Goal: Information Seeking & Learning: Understand process/instructions

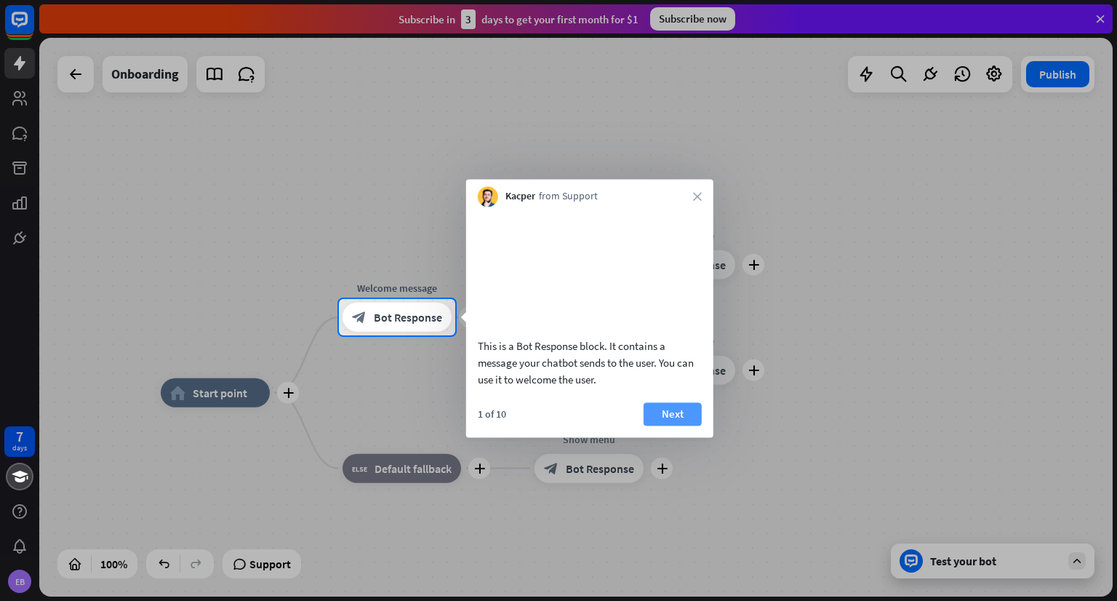
click at [674, 426] on button "Next" at bounding box center [673, 413] width 58 height 23
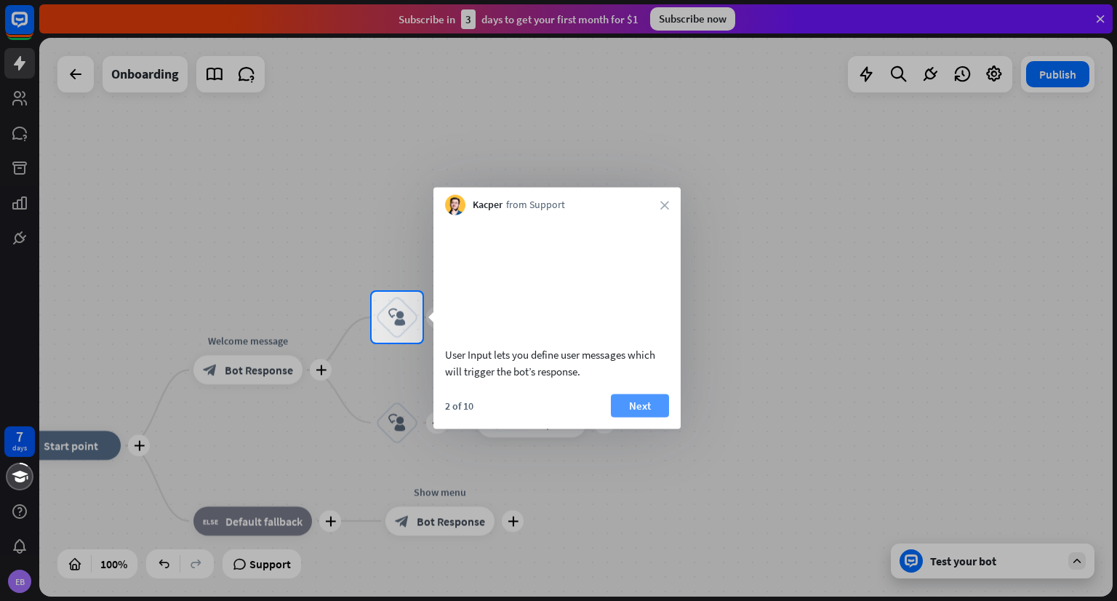
click at [640, 417] on button "Next" at bounding box center [640, 405] width 58 height 23
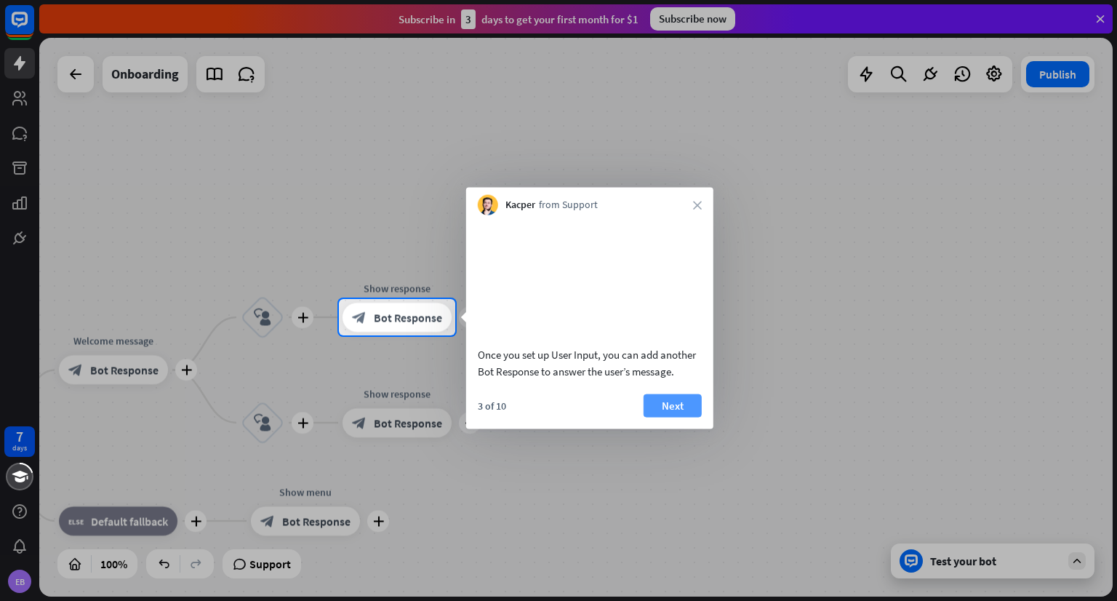
click at [650, 417] on button "Next" at bounding box center [673, 405] width 58 height 23
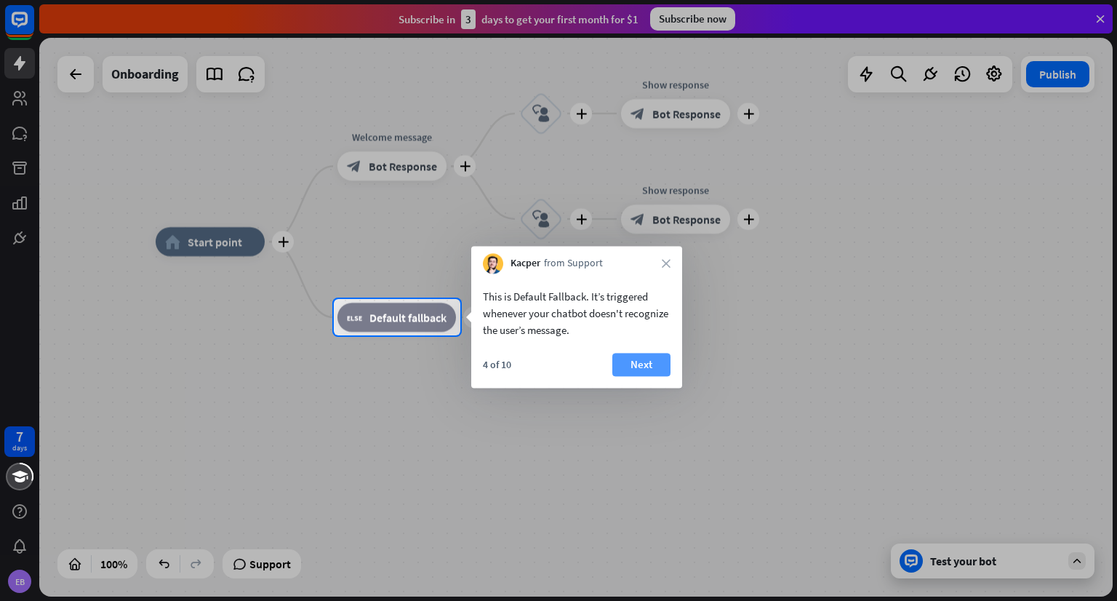
click at [631, 367] on button "Next" at bounding box center [641, 364] width 58 height 23
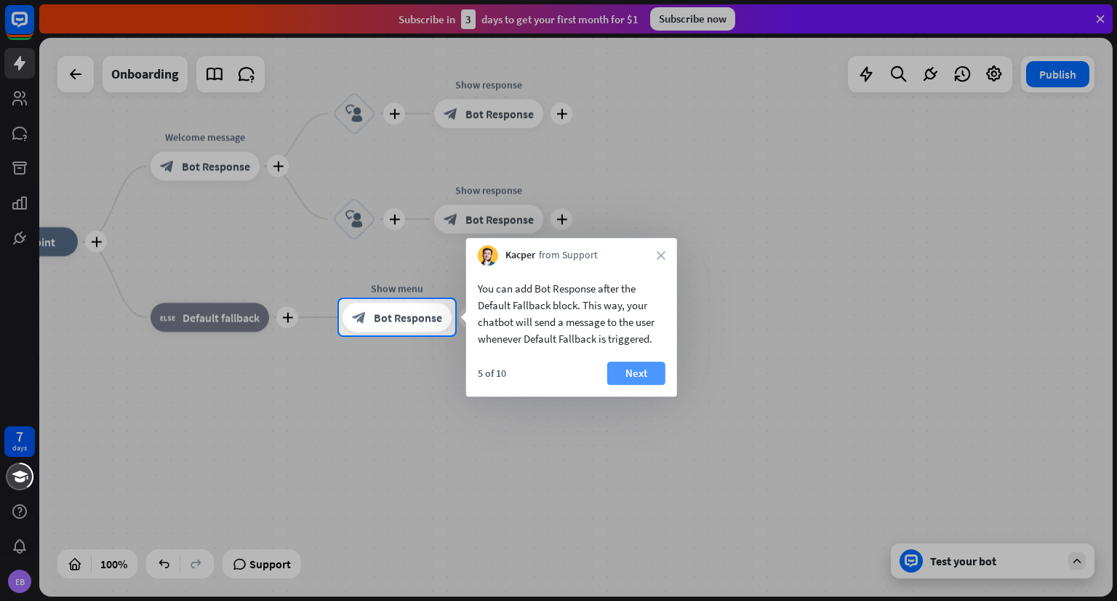
click at [620, 364] on button "Next" at bounding box center [636, 373] width 58 height 23
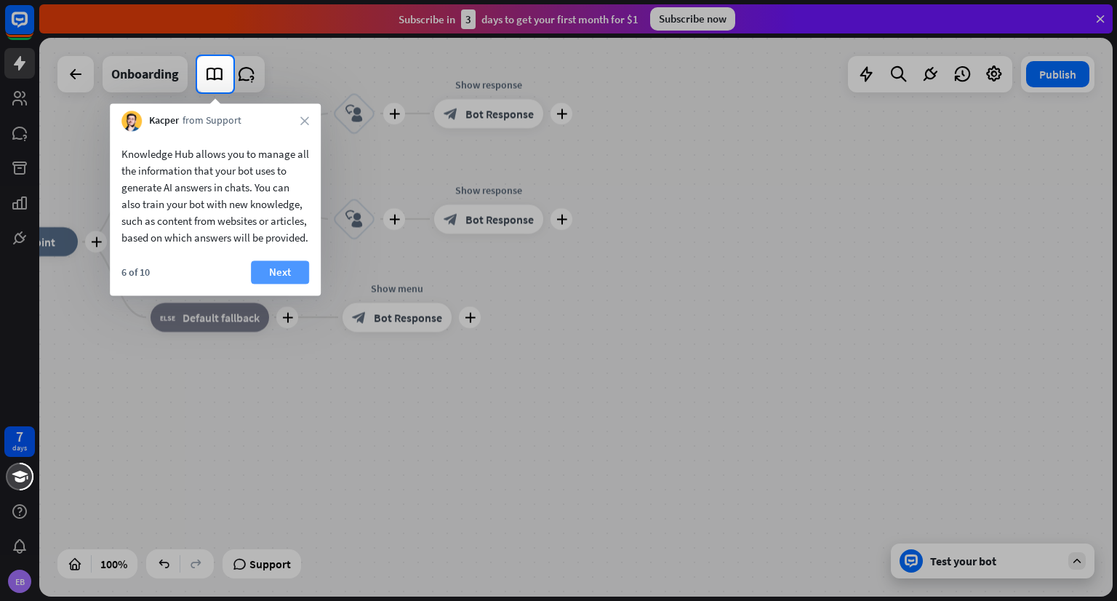
click at [286, 284] on button "Next" at bounding box center [280, 271] width 58 height 23
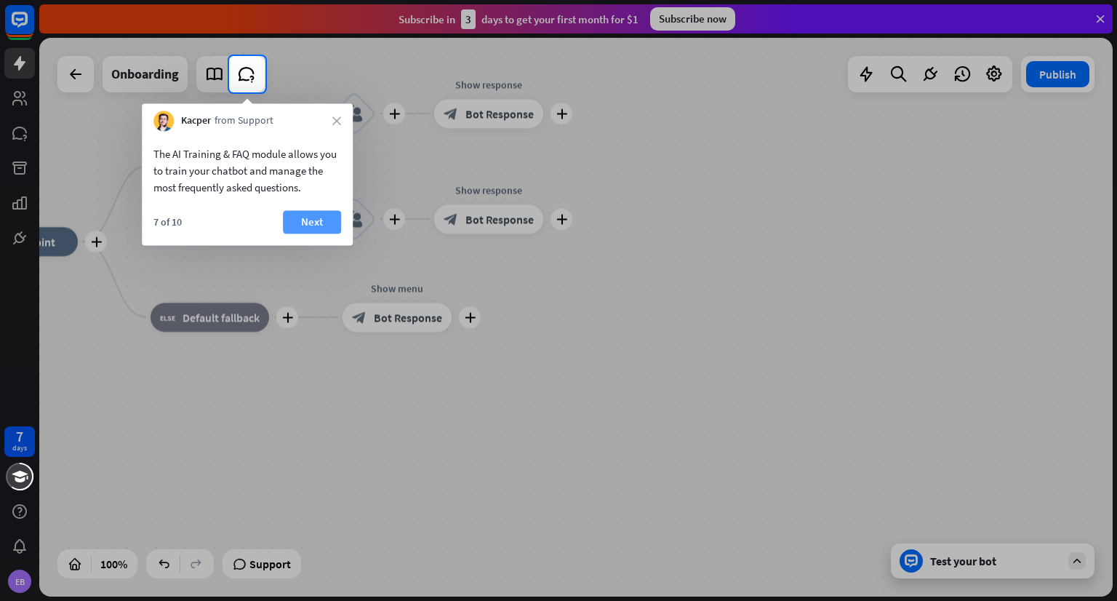
click at [300, 226] on button "Next" at bounding box center [312, 221] width 58 height 23
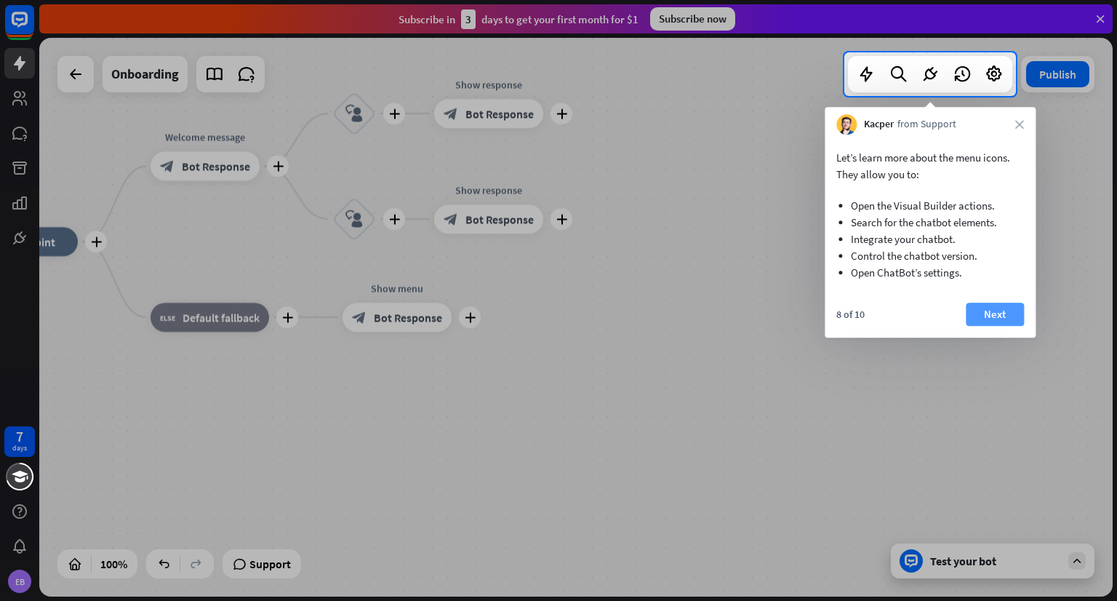
click at [972, 313] on button "Next" at bounding box center [995, 314] width 58 height 23
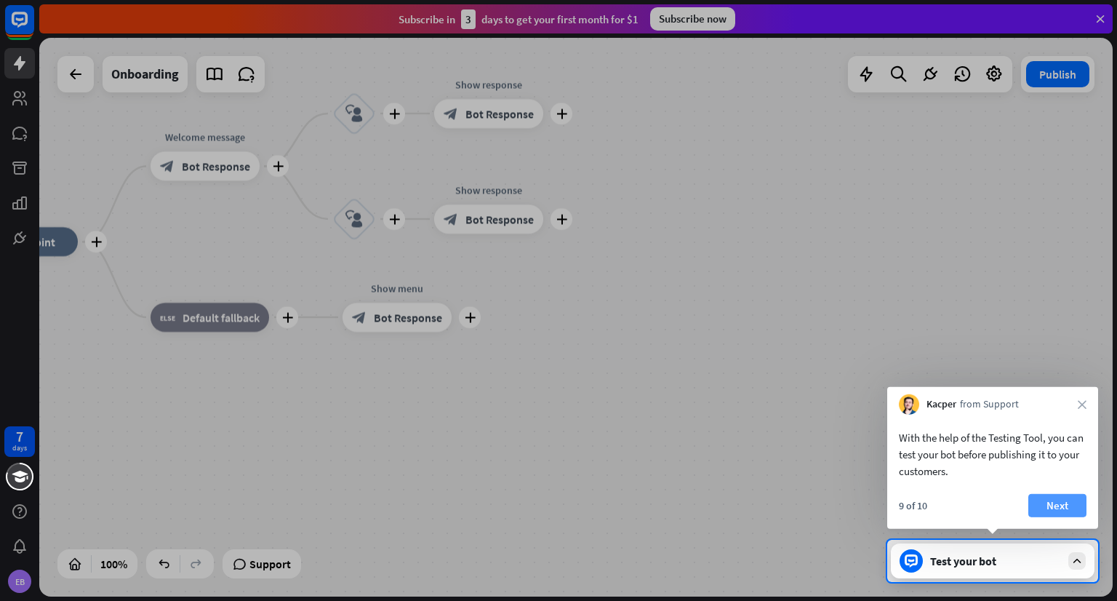
click at [1048, 510] on button "Next" at bounding box center [1058, 505] width 58 height 23
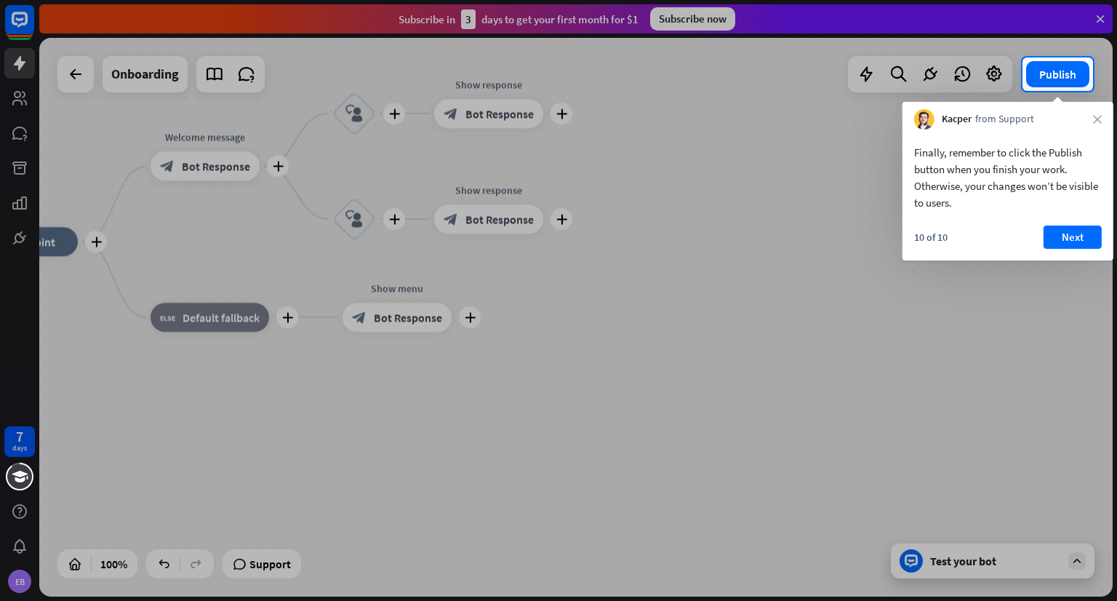
click at [1059, 257] on div "10 of 10 Next" at bounding box center [1008, 242] width 211 height 35
click at [1058, 241] on button "Next" at bounding box center [1073, 236] width 58 height 23
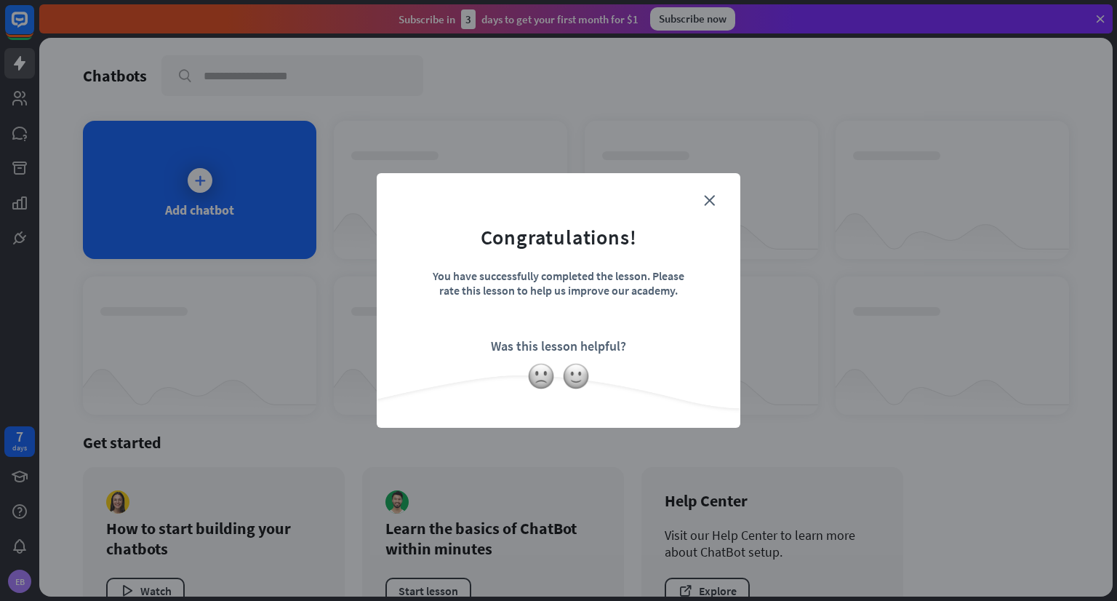
click at [964, 304] on div "close Congratulations! You have successfully completed the lesson. Please rate …" at bounding box center [558, 300] width 1117 height 601
